Goal: Navigation & Orientation: Find specific page/section

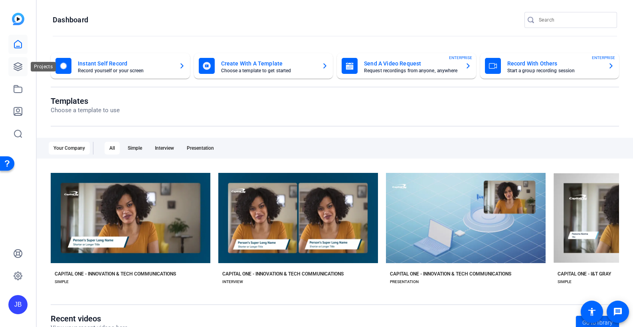
click at [14, 67] on icon at bounding box center [18, 67] width 10 height 10
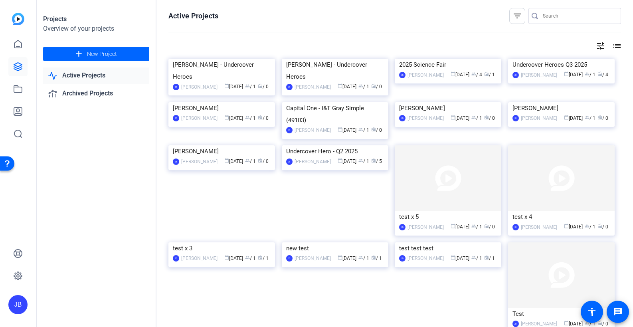
click at [96, 74] on link "Active Projects" at bounding box center [96, 75] width 106 height 16
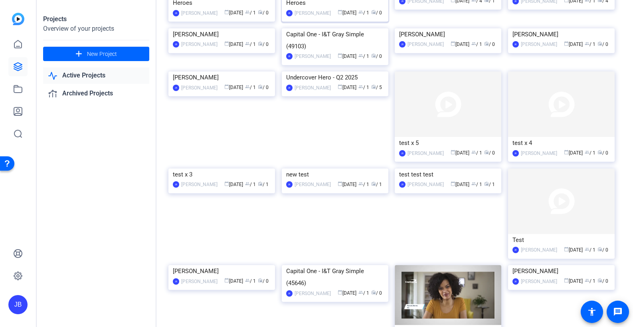
scroll to position [37, 0]
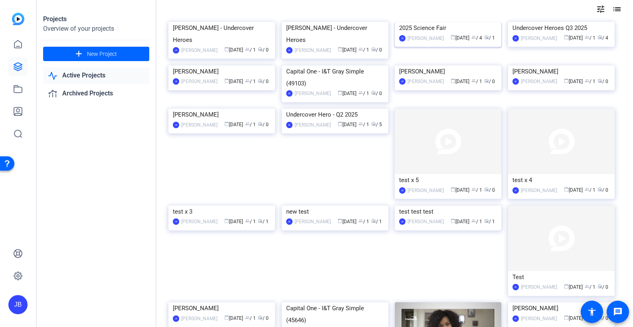
click at [432, 34] on div "2025 Science Fair" at bounding box center [448, 28] width 98 height 12
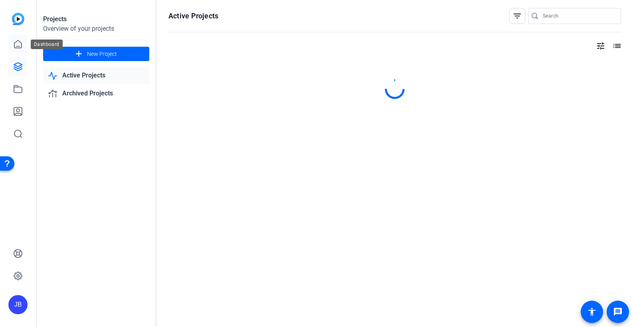
click at [17, 40] on icon at bounding box center [18, 45] width 10 height 10
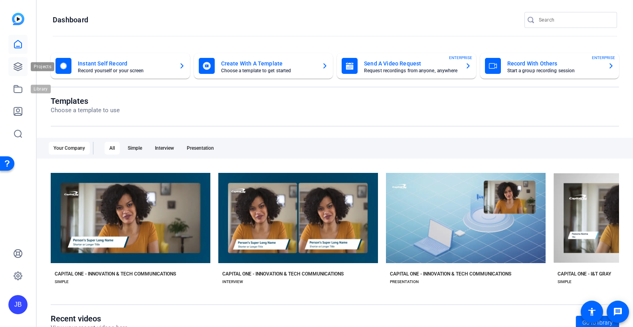
click at [15, 64] on icon at bounding box center [18, 67] width 10 height 10
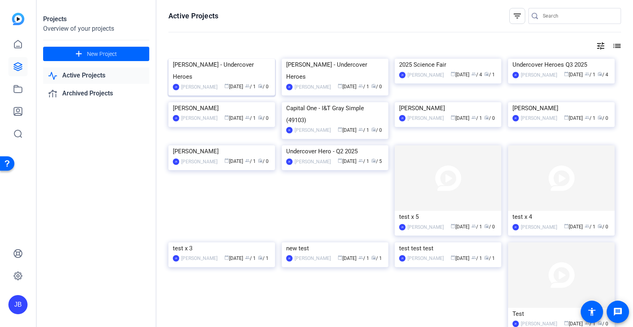
click at [223, 83] on div "[PERSON_NAME] - Undercover Heroes" at bounding box center [222, 71] width 98 height 24
click at [550, 79] on div "[PERSON_NAME] [PERSON_NAME] calendar_today [DATE] group / 1 radio / 4" at bounding box center [562, 75] width 98 height 8
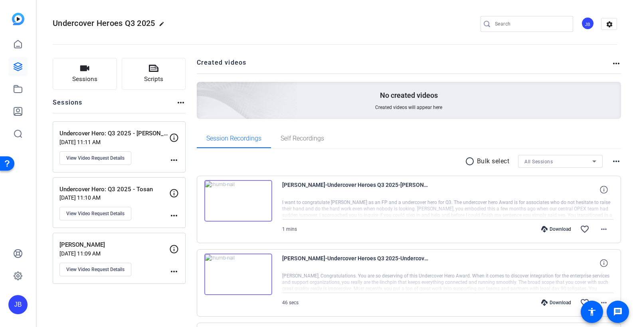
click at [403, 147] on div "Session Recordings Self Recordings" at bounding box center [409, 138] width 425 height 19
click at [21, 42] on icon at bounding box center [18, 45] width 10 height 10
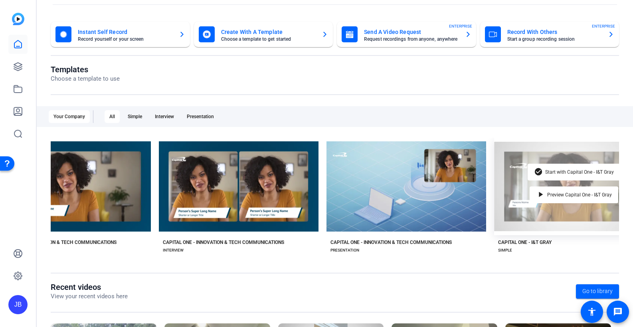
scroll to position [0, 63]
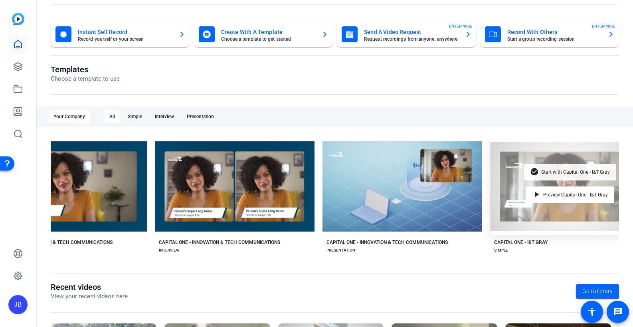
click at [553, 173] on span "Start with Capital One - I&T Gray" at bounding box center [575, 172] width 69 height 5
